Goal: Task Accomplishment & Management: Manage account settings

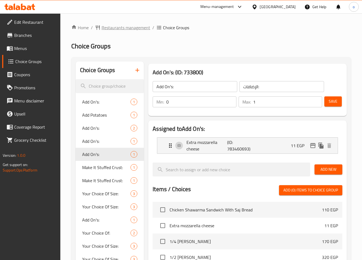
click at [130, 29] on span "Restaurants management" at bounding box center [126, 27] width 49 height 7
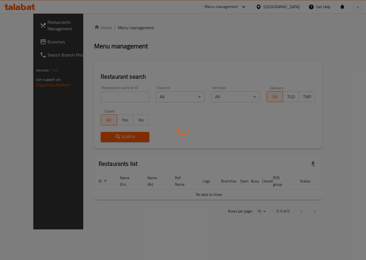
click at [35, 40] on div at bounding box center [183, 130] width 366 height 260
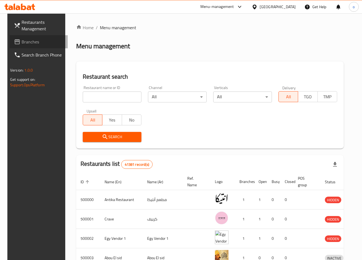
click at [35, 40] on span "Branches" at bounding box center [43, 42] width 42 height 7
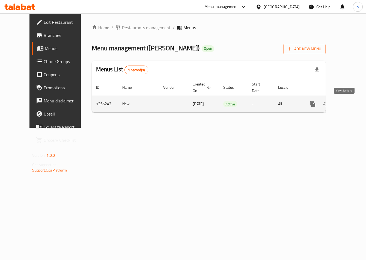
click at [349, 105] on icon "enhanced table" at bounding box center [352, 104] width 7 height 7
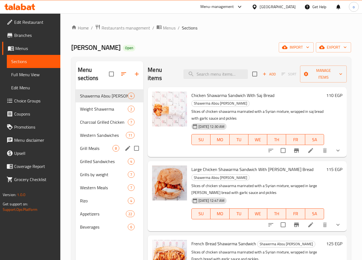
click at [89, 150] on span "Grill Meals" at bounding box center [96, 148] width 33 height 7
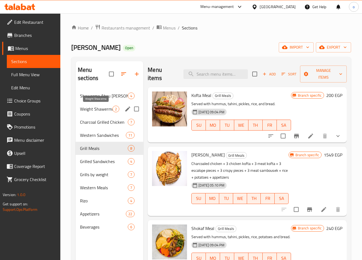
click at [98, 108] on span "Weight Shawerma" at bounding box center [96, 109] width 33 height 7
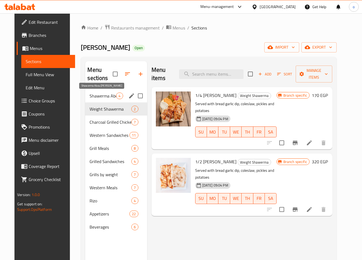
click at [96, 95] on span "Shawerma Abou Al Zulof" at bounding box center [103, 96] width 26 height 7
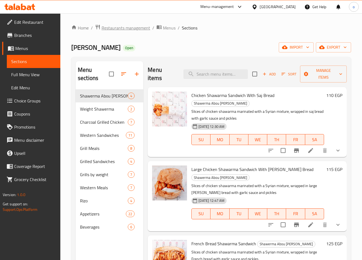
click at [142, 31] on span "Restaurants management" at bounding box center [126, 28] width 49 height 7
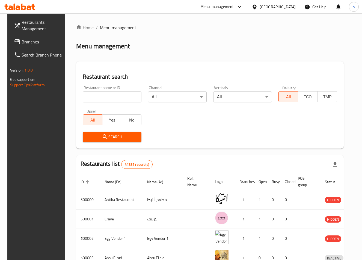
click at [27, 40] on span "Branches" at bounding box center [43, 42] width 42 height 7
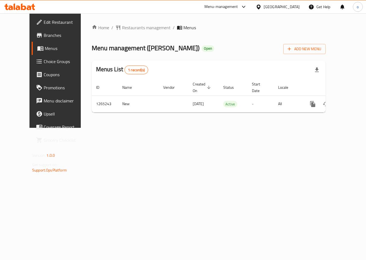
click at [33, 66] on link "Choice Groups" at bounding box center [61, 61] width 59 height 13
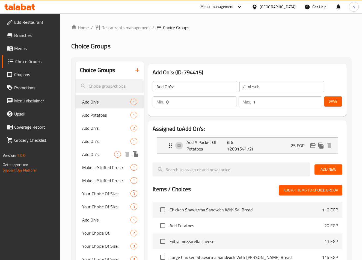
click at [97, 153] on span "Add On's:" at bounding box center [98, 154] width 32 height 7
type input "الإضافات:"
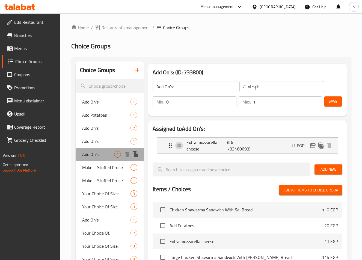
click at [92, 154] on span "Add On's:" at bounding box center [98, 154] width 32 height 7
